Goal: Information Seeking & Learning: Check status

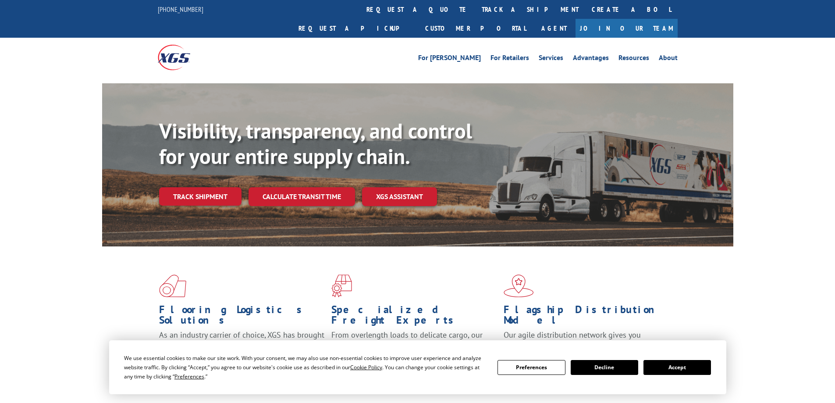
click at [475, 11] on link "track a shipment" at bounding box center [530, 9] width 110 height 19
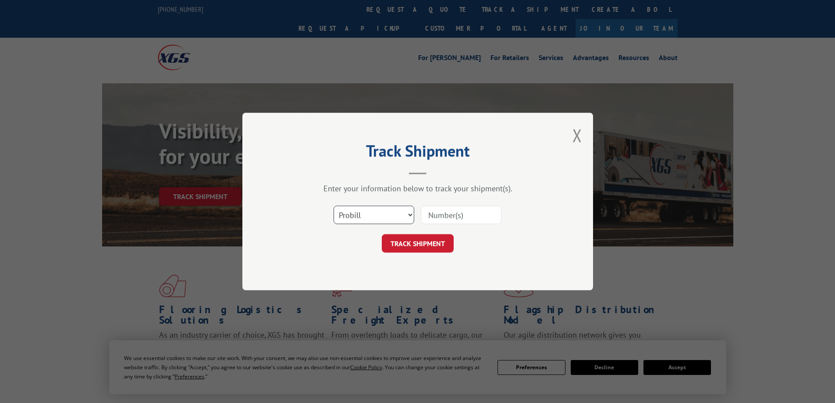
drag, startPoint x: 367, startPoint y: 220, endPoint x: 372, endPoint y: 220, distance: 4.8
click at [367, 220] on select "Select category... Probill BOL PO" at bounding box center [373, 215] width 81 height 18
select select "bol"
click at [333, 206] on select "Select category... Probill BOL PO" at bounding box center [373, 215] width 81 height 18
click at [446, 213] on input at bounding box center [461, 215] width 81 height 18
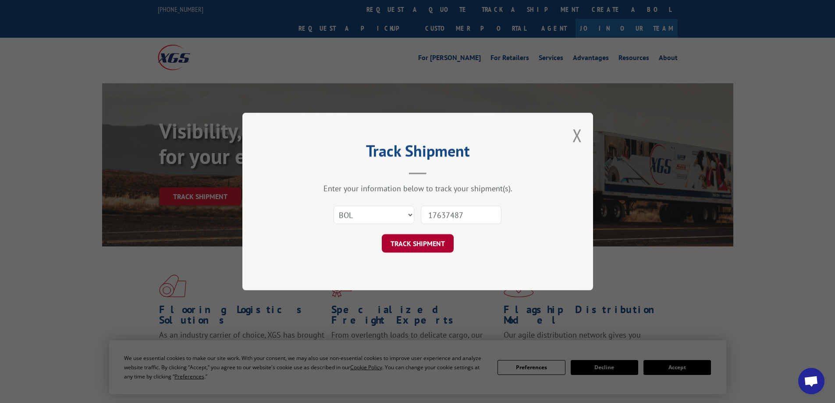
type input "17637487"
click at [402, 247] on button "TRACK SHIPMENT" at bounding box center [418, 243] width 72 height 18
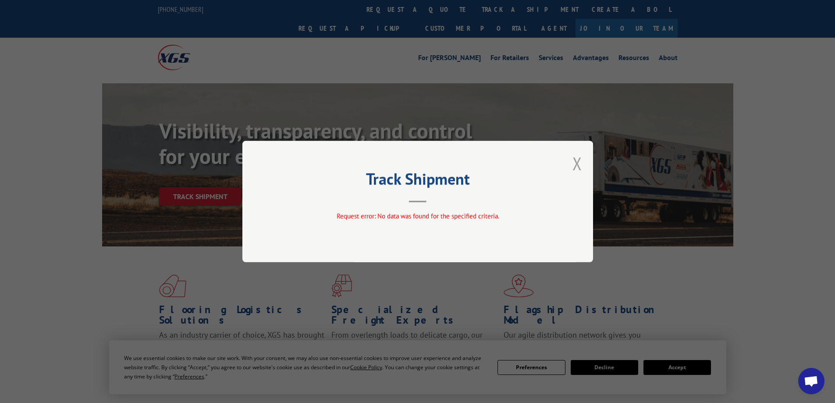
click at [574, 166] on button "Close modal" at bounding box center [577, 163] width 10 height 23
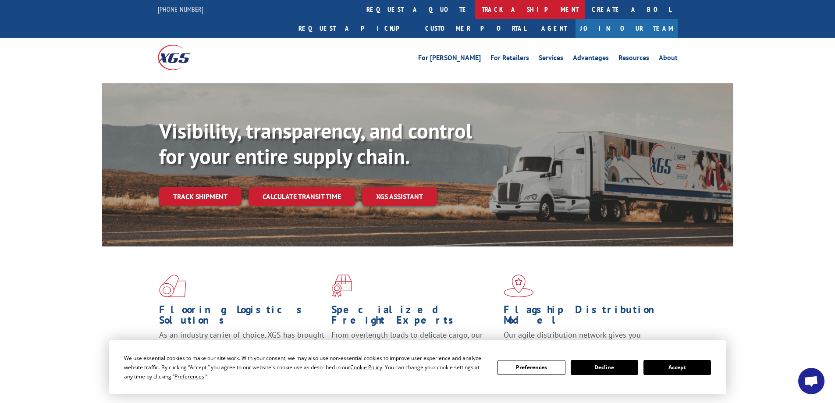
click at [475, 10] on link "track a shipment" at bounding box center [530, 9] width 110 height 19
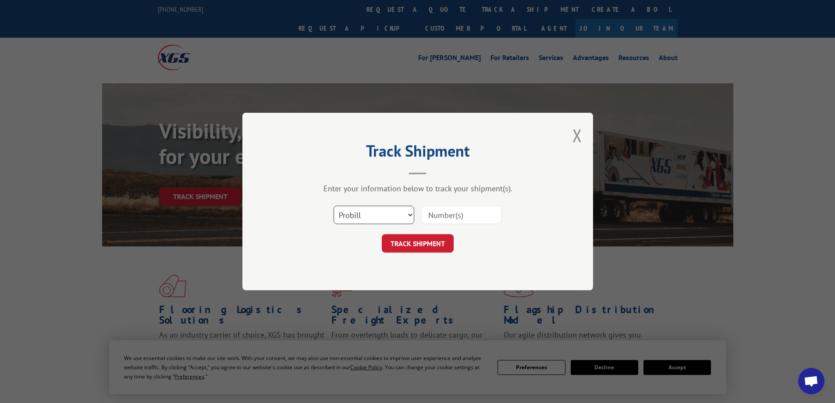
click at [387, 213] on select "Select category... Probill BOL PO" at bounding box center [373, 215] width 81 height 18
click at [442, 218] on input at bounding box center [461, 215] width 81 height 18
type input "17637487"
click at [438, 238] on button "TRACK SHIPMENT" at bounding box center [418, 243] width 72 height 18
